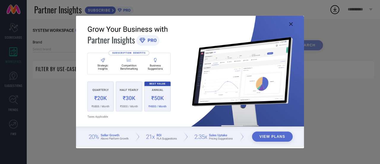
type input "1 STOP FASHION"
type input "All"
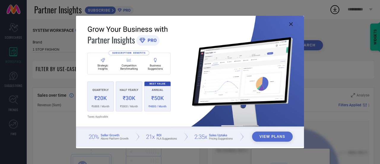
click at [290, 25] on icon at bounding box center [291, 24] width 4 height 4
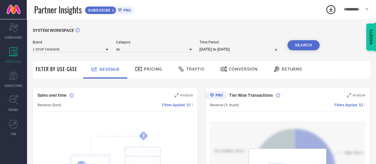
click at [106, 50] on icon at bounding box center [107, 49] width 3 height 3
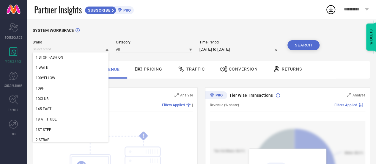
click at [106, 50] on icon at bounding box center [107, 49] width 3 height 3
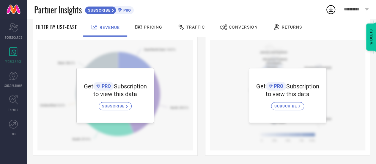
scroll to position [237, 0]
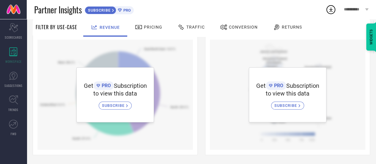
click at [113, 26] on span "Revenue" at bounding box center [110, 27] width 20 height 5
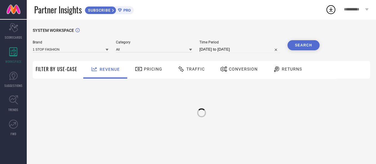
scroll to position [0, 0]
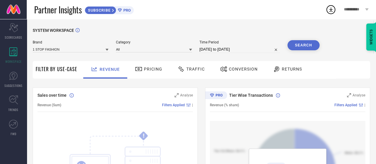
click at [107, 50] on icon at bounding box center [107, 50] width 3 height 2
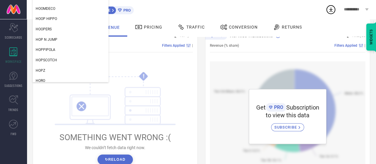
scroll to position [38487, 0]
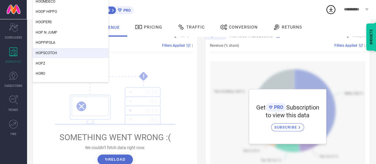
click at [51, 55] on span "HOPSCOTCH" at bounding box center [46, 53] width 21 height 4
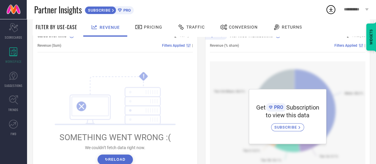
scroll to position [0, 0]
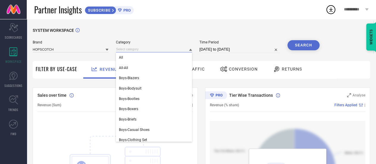
click at [158, 51] on input at bounding box center [154, 49] width 76 height 6
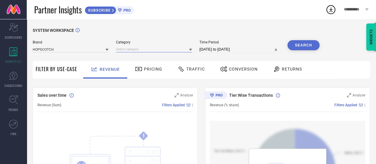
click at [158, 51] on input at bounding box center [154, 49] width 76 height 6
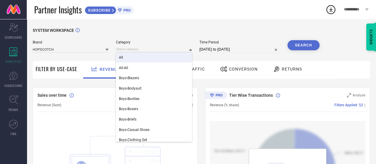
click at [125, 60] on div "All" at bounding box center [154, 57] width 76 height 10
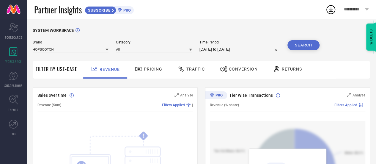
select select "6"
select select "2025"
select select "7"
select select "2025"
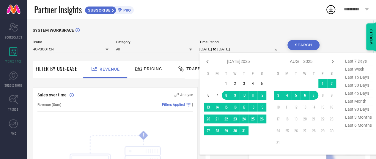
click at [227, 49] on input "08-07-2025 to 07-08-2025" at bounding box center [239, 49] width 81 height 7
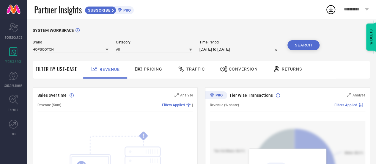
select select "6"
select select "2025"
select select "7"
select select "2025"
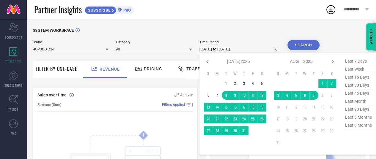
click at [223, 51] on input "08-07-2025 to 07-08-2025" at bounding box center [239, 49] width 81 height 7
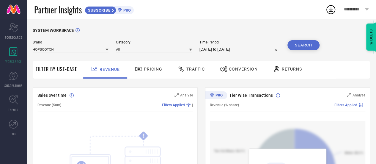
click at [171, 19] on div "Partner Insights SUBSCRIBE PRO" at bounding box center [179, 9] width 291 height 19
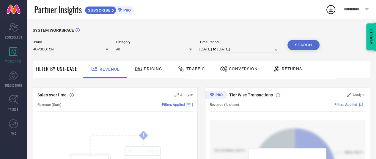
click at [257, 51] on input "08-07-2025 to 07-08-2025" at bounding box center [239, 49] width 81 height 7
select select "6"
select select "2025"
select select "7"
select select "2025"
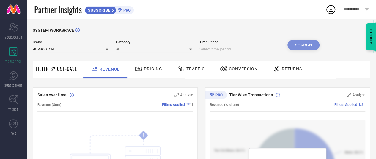
select select "7"
select select "2025"
select select "8"
select select "2025"
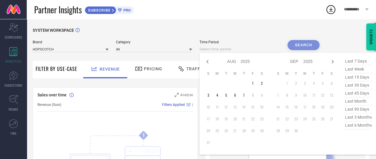
click at [234, 52] on input at bounding box center [239, 49] width 81 height 7
type input "After 07-08-2025"
click at [247, 96] on td "7" at bounding box center [244, 95] width 9 height 9
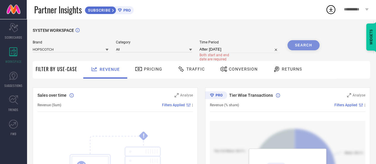
click at [302, 47] on div "Search" at bounding box center [303, 45] width 32 height 10
select select "7"
select select "2025"
select select "8"
select select "2025"
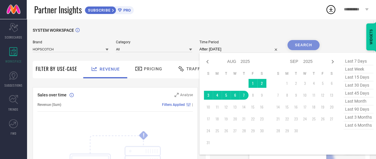
click at [251, 48] on input "After 07-08-2025" at bounding box center [239, 49] width 81 height 7
type input "06-08-2025 to 07-08-2025"
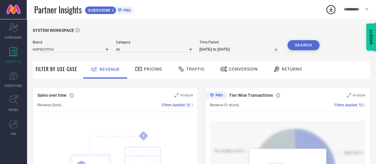
click at [304, 42] on button "Search" at bounding box center [303, 45] width 32 height 10
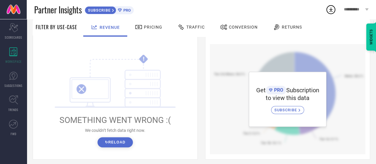
scroll to position [77, 0]
click at [112, 145] on button "↻ Reload" at bounding box center [114, 142] width 35 height 10
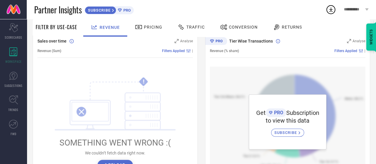
scroll to position [40, 0]
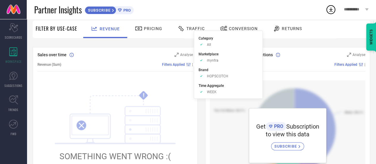
click at [171, 65] on span "Filters Applied" at bounding box center [173, 64] width 23 height 4
click at [212, 91] on span "WEEK" at bounding box center [212, 92] width 10 height 4
click at [210, 89] on li "Time Aggregate Approve /Deselected WEEK" at bounding box center [228, 88] width 59 height 11
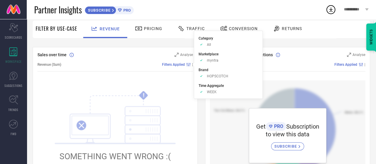
click at [212, 92] on span "WEEK" at bounding box center [212, 92] width 10 height 4
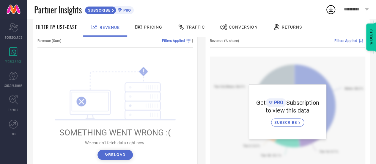
scroll to position [100, 0]
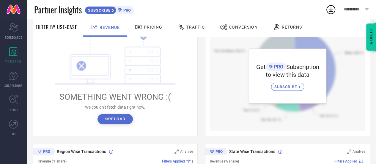
click at [116, 119] on button "↻ Reload" at bounding box center [114, 119] width 35 height 10
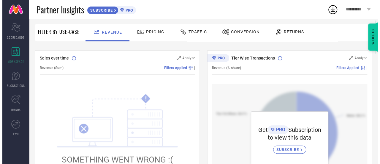
scroll to position [29, 0]
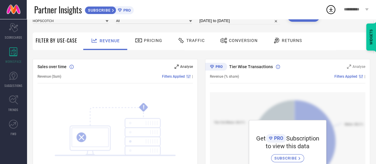
click at [177, 67] on icon at bounding box center [176, 66] width 4 height 4
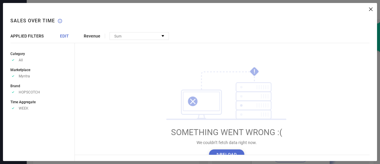
click at [22, 108] on span "WEEK" at bounding box center [24, 108] width 10 height 4
click at [162, 35] on icon at bounding box center [163, 36] width 3 height 2
click at [65, 35] on span "EDIT" at bounding box center [64, 36] width 9 height 5
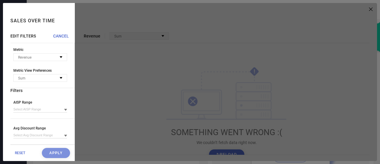
scroll to position [0, 0]
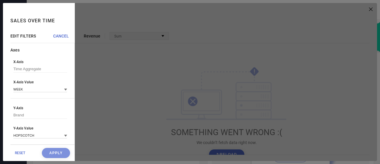
click at [64, 90] on icon at bounding box center [65, 90] width 3 height 2
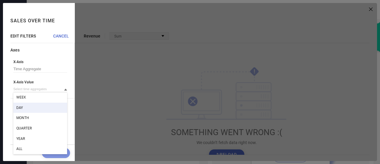
click at [23, 107] on div "DAY" at bounding box center [40, 108] width 54 height 10
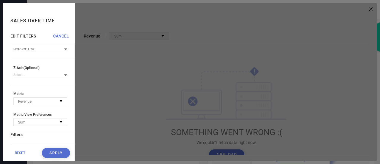
scroll to position [100, 0]
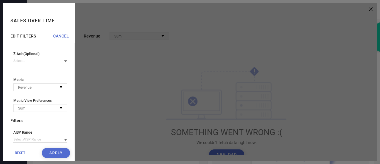
click at [64, 63] on icon at bounding box center [65, 61] width 3 height 3
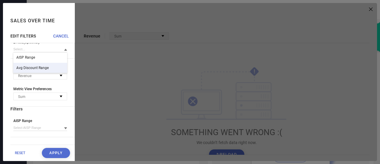
scroll to position [112, 0]
click at [5, 59] on div "Sales over time EDIT FILTERS CANCEL Axes X-Axis Time Aggregate X-Axis Value DAY…" at bounding box center [39, 82] width 72 height 158
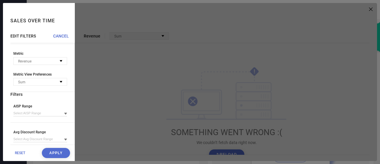
scroll to position [129, 0]
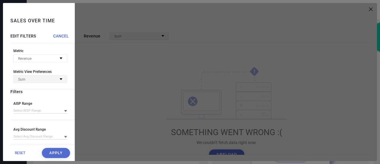
click at [60, 80] on icon at bounding box center [61, 79] width 3 height 2
click at [52, 153] on button "Apply" at bounding box center [56, 153] width 28 height 10
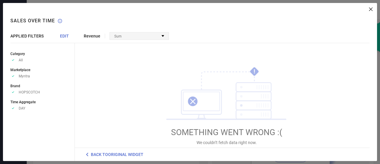
scroll to position [30, 0]
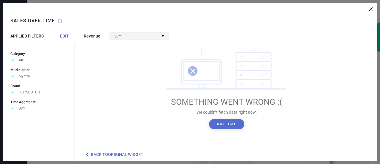
click at [227, 127] on button "↻ Reload" at bounding box center [226, 124] width 35 height 10
click at [161, 35] on div "Sum" at bounding box center [139, 35] width 59 height 7
click at [62, 36] on span "EDIT" at bounding box center [64, 36] width 9 height 5
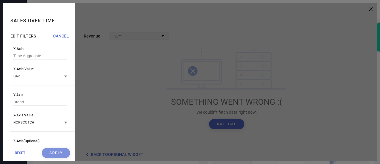
scroll to position [0, 0]
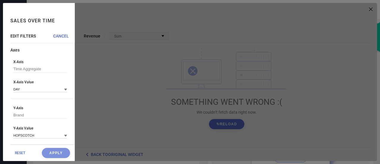
click at [20, 154] on span "RESET" at bounding box center [20, 153] width 10 height 4
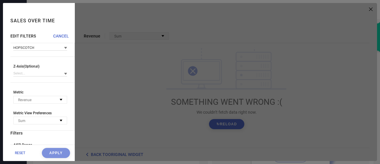
scroll to position [96, 0]
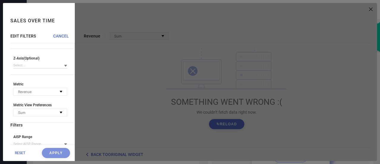
click at [64, 67] on icon at bounding box center [65, 65] width 3 height 3
click at [64, 67] on icon at bounding box center [65, 66] width 3 height 2
click at [58, 92] on div "Revenue" at bounding box center [40, 91] width 53 height 7
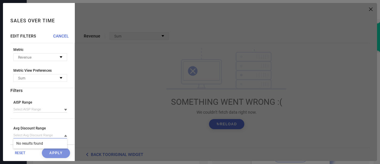
click at [29, 137] on input at bounding box center [40, 135] width 54 height 6
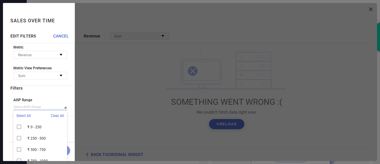
click at [52, 110] on input at bounding box center [40, 107] width 54 height 6
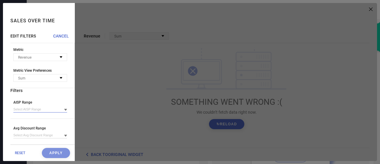
click at [52, 111] on input at bounding box center [40, 109] width 54 height 6
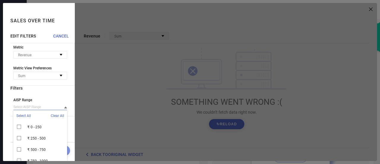
click at [52, 110] on input at bounding box center [40, 107] width 54 height 6
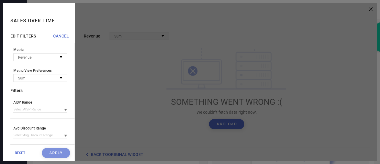
click at [101, 119] on div at bounding box center [226, 82] width 303 height 158
click at [91, 32] on div at bounding box center [226, 82] width 303 height 158
click at [51, 152] on div "RESET Apply" at bounding box center [42, 152] width 64 height 16
click at [62, 35] on span "CANCEL" at bounding box center [61, 36] width 16 height 5
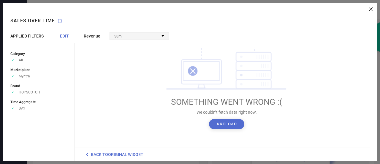
click at [138, 153] on span "BACK TO ORIGINAL WIDGET" at bounding box center [117, 154] width 53 height 5
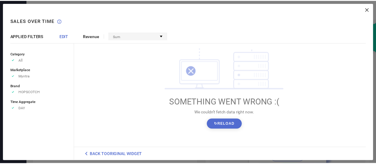
scroll to position [23, 0]
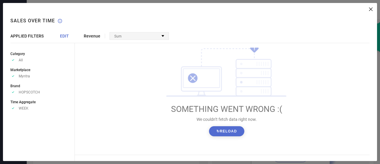
click at [229, 131] on button "↻ Reload" at bounding box center [226, 131] width 35 height 10
click at [373, 10] on div "Revenue Sum No options available ! SOMETHING WENT WRONG :( We couldn’t fetch da…" at bounding box center [226, 82] width 303 height 158
click at [370, 10] on icon at bounding box center [371, 9] width 4 height 4
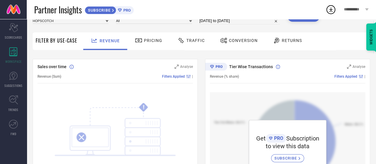
click at [191, 21] on icon at bounding box center [190, 21] width 3 height 2
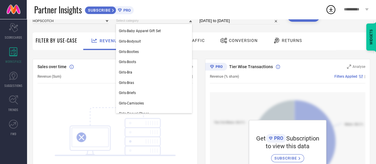
scroll to position [467, 0]
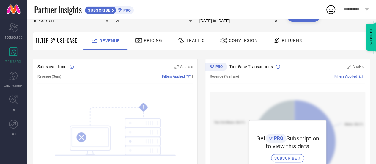
scroll to position [0, 0]
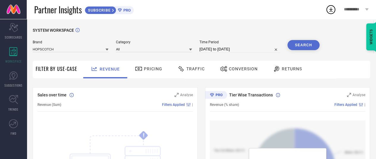
select select "7"
select select "2025"
select select "8"
select select "2025"
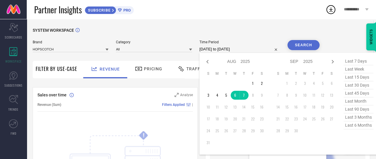
click at [235, 50] on input "06-08-2025 to 07-08-2025" at bounding box center [239, 49] width 81 height 7
click at [235, 47] on input "06-08-2025 to 07-08-2025" at bounding box center [239, 49] width 81 height 7
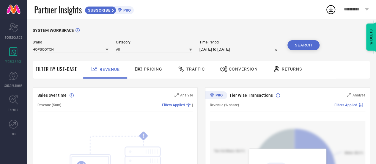
click at [300, 45] on button "Search" at bounding box center [303, 45] width 32 height 10
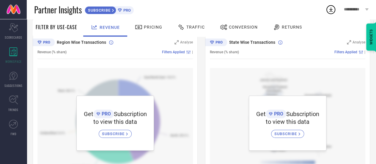
scroll to position [58, 0]
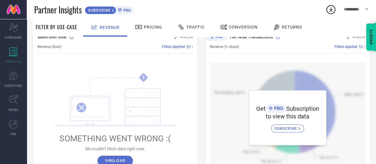
click at [196, 27] on span "Traffic" at bounding box center [195, 27] width 18 height 5
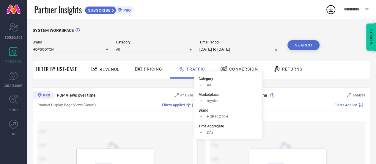
click at [173, 103] on span "Filters Applied" at bounding box center [173, 105] width 23 height 4
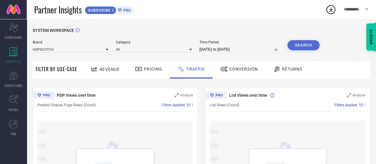
click at [171, 37] on div "SYSTEM WORKSPACE" at bounding box center [201, 34] width 337 height 12
click at [108, 70] on span "Revenue" at bounding box center [110, 69] width 20 height 5
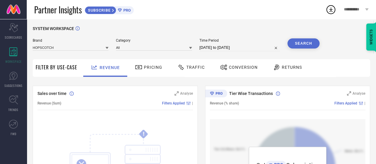
scroll to position [2, 0]
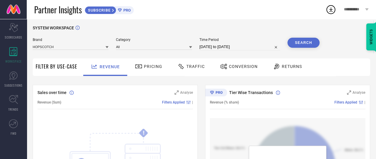
select select "7"
select select "2025"
select select "8"
select select "2025"
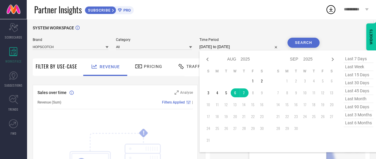
click at [246, 50] on input "06-08-2025 to 07-08-2025" at bounding box center [239, 46] width 81 height 7
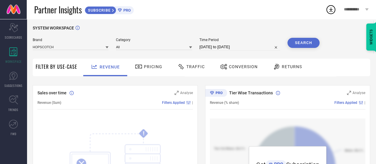
click at [175, 29] on div "SYSTEM WORKSPACE" at bounding box center [201, 32] width 337 height 12
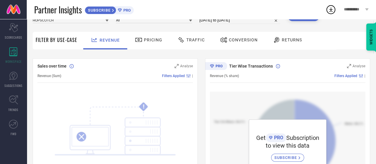
scroll to position [0, 0]
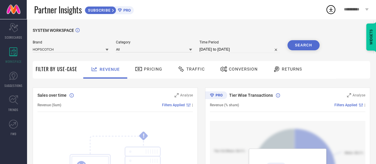
click at [208, 16] on div "Partner Insights SUBSCRIBE PRO" at bounding box center [179, 9] width 291 height 19
click at [12, 77] on icon at bounding box center [14, 75] width 4 height 5
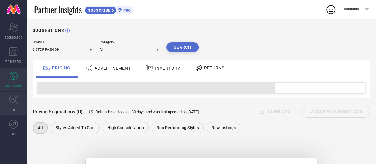
click at [14, 102] on icon at bounding box center [13, 99] width 9 height 9
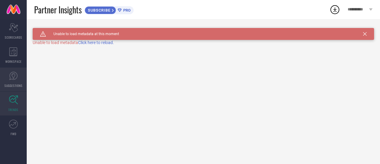
click at [12, 79] on icon at bounding box center [13, 75] width 9 height 9
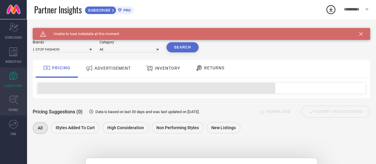
click at [13, 105] on link "TRENDS" at bounding box center [13, 104] width 27 height 24
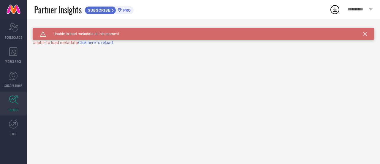
click at [93, 42] on span "Click here to reload." at bounding box center [96, 42] width 36 height 5
click at [13, 126] on icon at bounding box center [13, 123] width 9 height 9
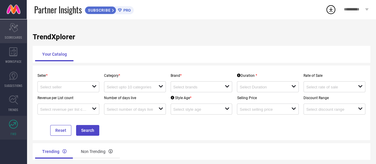
click at [15, 32] on icon "Scorecard" at bounding box center [13, 27] width 9 height 9
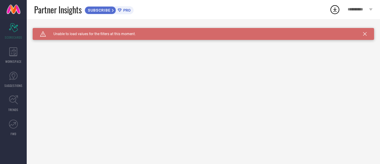
click at [367, 33] on icon at bounding box center [365, 34] width 4 height 4
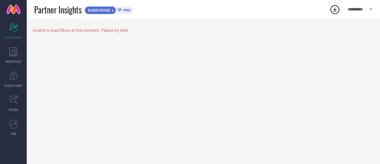
click at [371, 7] on div "**********" at bounding box center [361, 9] width 40 height 19
click at [229, 4] on div "Partner Insights SUBSCRIBE PRO" at bounding box center [182, 9] width 296 height 19
click at [371, 9] on icon at bounding box center [371, 9] width 4 height 2
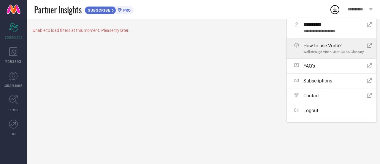
click at [327, 45] on span "How to use Vorta?" at bounding box center [334, 46] width 60 height 6
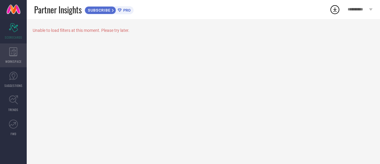
click at [17, 51] on icon at bounding box center [13, 51] width 8 height 9
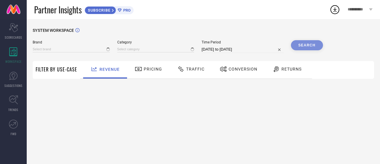
type input "1 STOP FASHION"
type input "All"
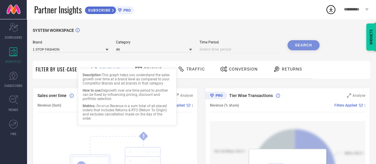
click at [71, 95] on icon at bounding box center [72, 95] width 4 height 4
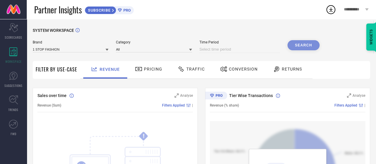
click at [73, 95] on icon at bounding box center [72, 95] width 4 height 4
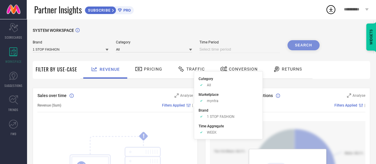
click at [178, 105] on span "Filters Applied" at bounding box center [173, 105] width 23 height 4
click at [178, 106] on span "Filters Applied" at bounding box center [173, 105] width 23 height 4
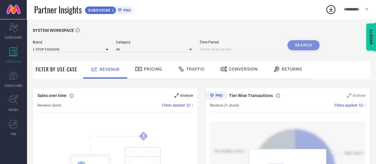
click at [177, 95] on icon at bounding box center [176, 95] width 4 height 4
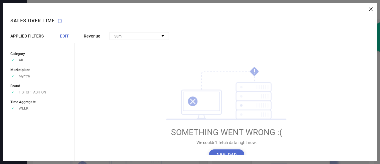
click at [64, 36] on span "EDIT" at bounding box center [64, 36] width 9 height 5
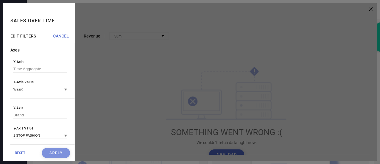
click at [64, 91] on icon at bounding box center [65, 90] width 3 height 2
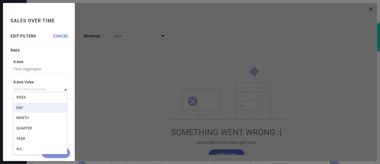
click at [25, 110] on div "DAY" at bounding box center [40, 108] width 54 height 10
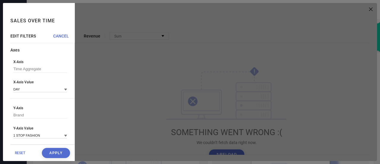
click at [64, 137] on icon at bounding box center [65, 136] width 3 height 2
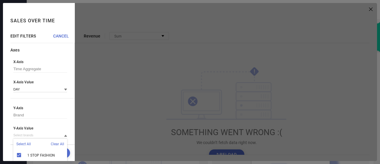
click at [64, 137] on icon at bounding box center [65, 136] width 3 height 2
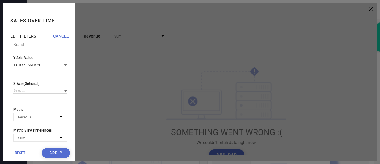
scroll to position [99, 0]
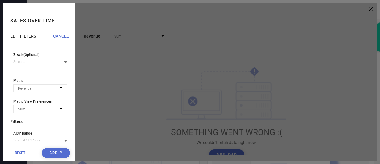
click at [59, 39] on div "EDIT FILTERS CANCEL Axes X-Axis Time Aggregate X-Axis Value DAY Y-Axis Brand Y-…" at bounding box center [42, 97] width 64 height 127
click at [59, 34] on span "CANCEL" at bounding box center [61, 36] width 16 height 5
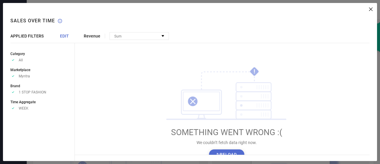
scroll to position [0, 0]
click at [373, 8] on div "Revenue Sum No options available ! SOMETHING WENT WRONG :( We couldn’t fetch da…" at bounding box center [226, 82] width 303 height 158
click at [372, 9] on icon at bounding box center [371, 9] width 4 height 4
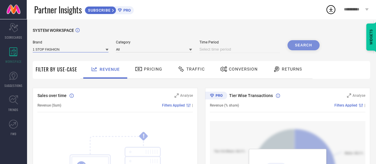
click at [105, 52] on input at bounding box center [71, 49] width 76 height 6
type input "Hopscotch"
click at [309, 45] on div "Search" at bounding box center [303, 45] width 32 height 10
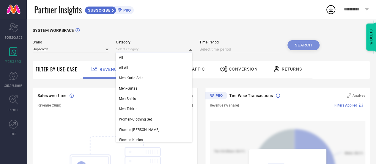
click at [175, 51] on input at bounding box center [154, 49] width 76 height 6
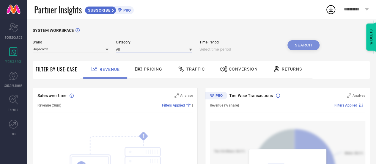
click at [175, 51] on input at bounding box center [154, 49] width 76 height 6
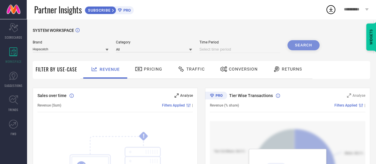
click at [176, 94] on icon at bounding box center [176, 95] width 4 height 4
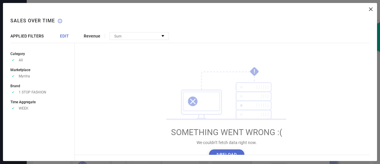
click at [65, 37] on span "EDIT" at bounding box center [64, 36] width 9 height 5
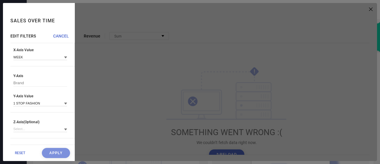
scroll to position [34, 0]
click at [64, 103] on icon at bounding box center [65, 101] width 3 height 3
click at [56, 110] on span "Clear All" at bounding box center [57, 110] width 13 height 4
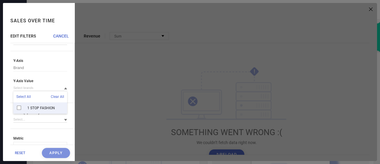
scroll to position [57, 0]
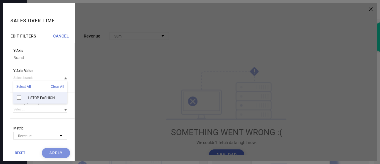
click at [27, 79] on input at bounding box center [40, 78] width 54 height 6
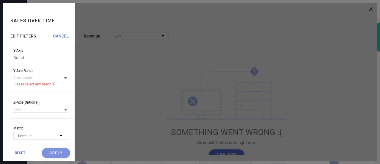
click at [27, 79] on input at bounding box center [40, 78] width 54 height 6
type input "Hopscotch"
drag, startPoint x: 42, startPoint y: 114, endPoint x: 39, endPoint y: 112, distance: 3.8
click at [39, 112] on div "Z-Axis(Optional)" at bounding box center [42, 109] width 64 height 18
click at [39, 112] on input at bounding box center [40, 109] width 54 height 6
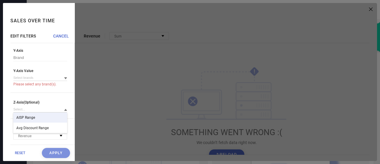
click at [67, 103] on div "Z-Axis(Optional) AISP Range Avg Discount Range" at bounding box center [42, 106] width 64 height 12
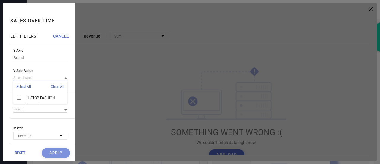
click at [29, 79] on input at bounding box center [40, 78] width 54 height 6
click at [28, 81] on input at bounding box center [40, 78] width 54 height 6
click at [71, 11] on div "Sales over time" at bounding box center [42, 18] width 64 height 31
click at [58, 36] on span "CANCEL" at bounding box center [61, 36] width 16 height 5
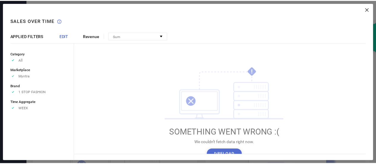
scroll to position [0, 0]
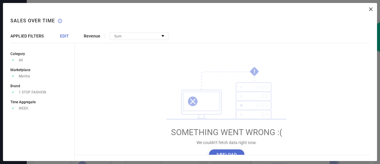
click at [372, 9] on icon at bounding box center [371, 9] width 4 height 4
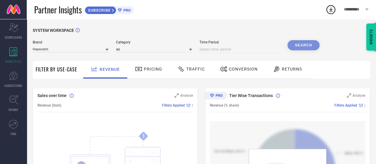
select select "7"
select select "2025"
select select "8"
select select "2025"
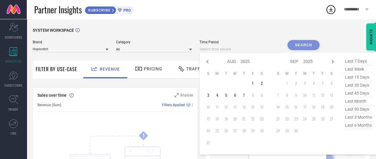
click at [218, 48] on input at bounding box center [239, 49] width 81 height 7
click at [357, 62] on span "last 7 days" at bounding box center [359, 61] width 30 height 8
type input "03-08-2025 to 09-08-2025"
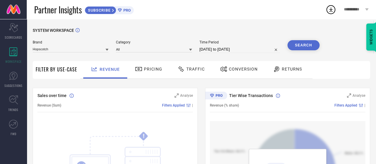
click at [305, 44] on button "Search" at bounding box center [303, 45] width 32 height 10
click at [108, 50] on icon at bounding box center [107, 50] width 3 height 2
click at [55, 58] on span "HOPSCOTCH" at bounding box center [46, 57] width 21 height 4
type input "03-08-2025 to 07-08-2025"
click at [190, 48] on icon at bounding box center [190, 49] width 3 height 3
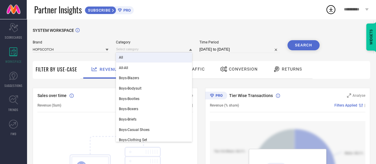
click at [123, 59] on div "All" at bounding box center [154, 57] width 76 height 10
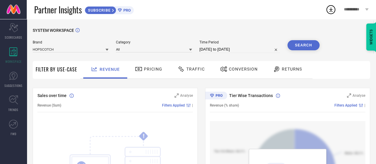
click at [308, 46] on button "Search" at bounding box center [303, 45] width 32 height 10
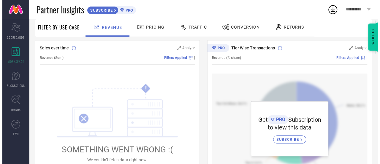
scroll to position [47, 0]
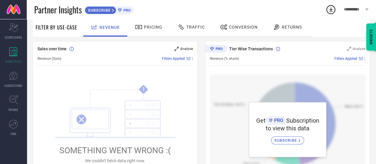
click at [177, 47] on icon at bounding box center [176, 49] width 4 height 4
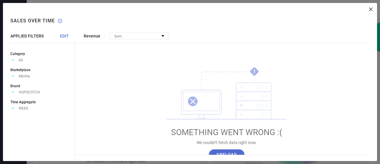
click at [63, 37] on span "EDIT" at bounding box center [64, 36] width 9 height 5
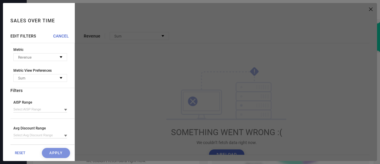
scroll to position [133, 0]
click at [58, 38] on span "CANCEL" at bounding box center [61, 36] width 16 height 5
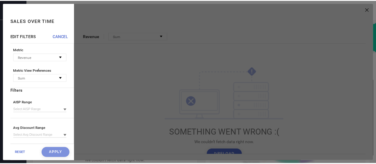
scroll to position [0, 0]
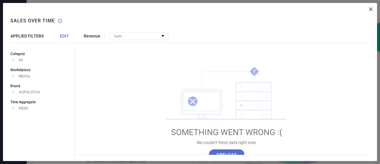
click at [372, 11] on icon at bounding box center [371, 9] width 4 height 4
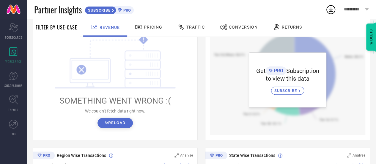
scroll to position [97, 0]
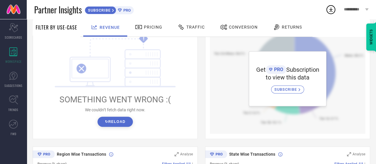
click at [123, 123] on button "↻ Reload" at bounding box center [114, 121] width 35 height 10
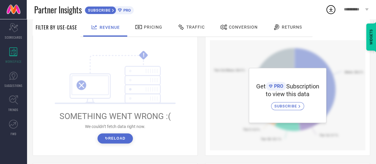
scroll to position [21, 0]
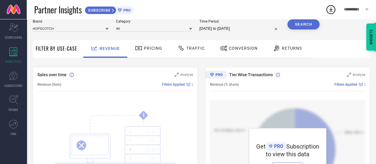
click at [161, 50] on div "Pricing" at bounding box center [148, 48] width 30 height 10
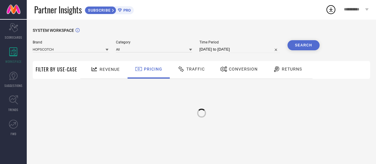
scroll to position [0, 0]
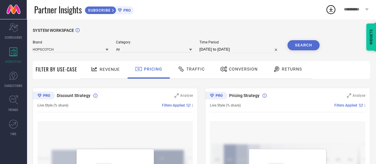
click at [194, 65] on div "Traffic" at bounding box center [191, 69] width 30 height 10
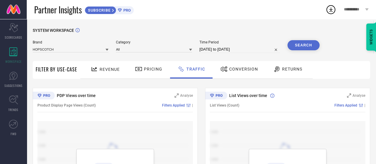
click at [235, 68] on span "Conversion" at bounding box center [243, 69] width 29 height 5
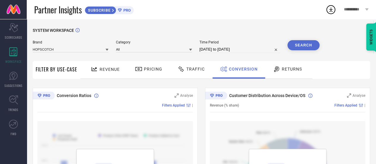
click at [286, 66] on div "Returns" at bounding box center [287, 69] width 32 height 10
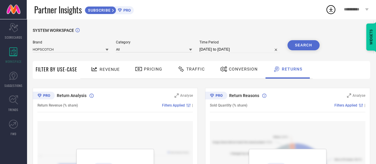
click at [111, 70] on span "Revenue" at bounding box center [110, 69] width 20 height 5
